Goal: Find specific page/section: Find specific page/section

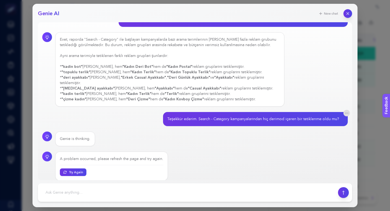
scroll to position [19, 0]
click at [82, 168] on button "Try Again" at bounding box center [73, 172] width 28 height 8
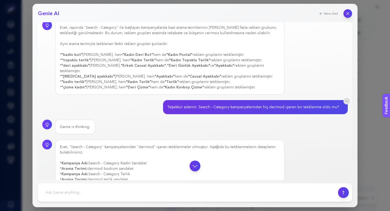
scroll to position [35, 0]
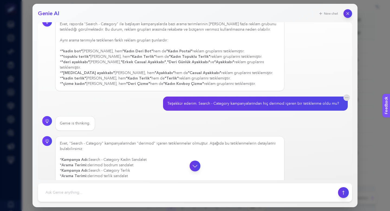
click at [125, 160] on div at bounding box center [195, 165] width 306 height 11
click at [122, 168] on div at bounding box center [195, 165] width 306 height 11
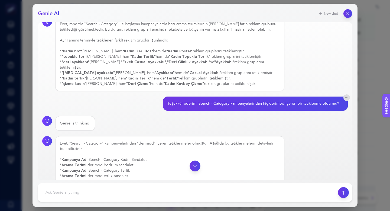
click at [122, 168] on div at bounding box center [195, 165] width 306 height 11
click at [194, 162] on icon "button" at bounding box center [195, 165] width 7 height 7
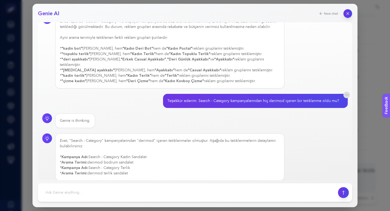
scroll to position [205, 0]
click at [350, 13] on button "button" at bounding box center [348, 13] width 9 height 9
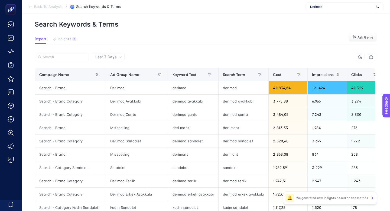
scroll to position [0, 0]
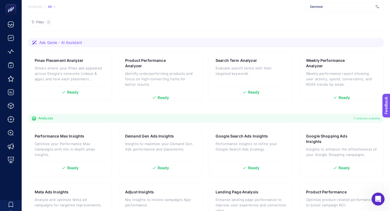
scroll to position [46, 0]
click at [332, 73] on div "Weekly Performance Analyzer Weekly performance report showing user activity, sp…" at bounding box center [341, 75] width 71 height 34
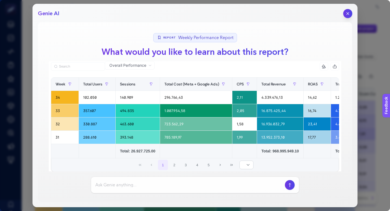
click at [347, 15] on icon "button" at bounding box center [348, 13] width 5 height 5
